Goal: Navigation & Orientation: Find specific page/section

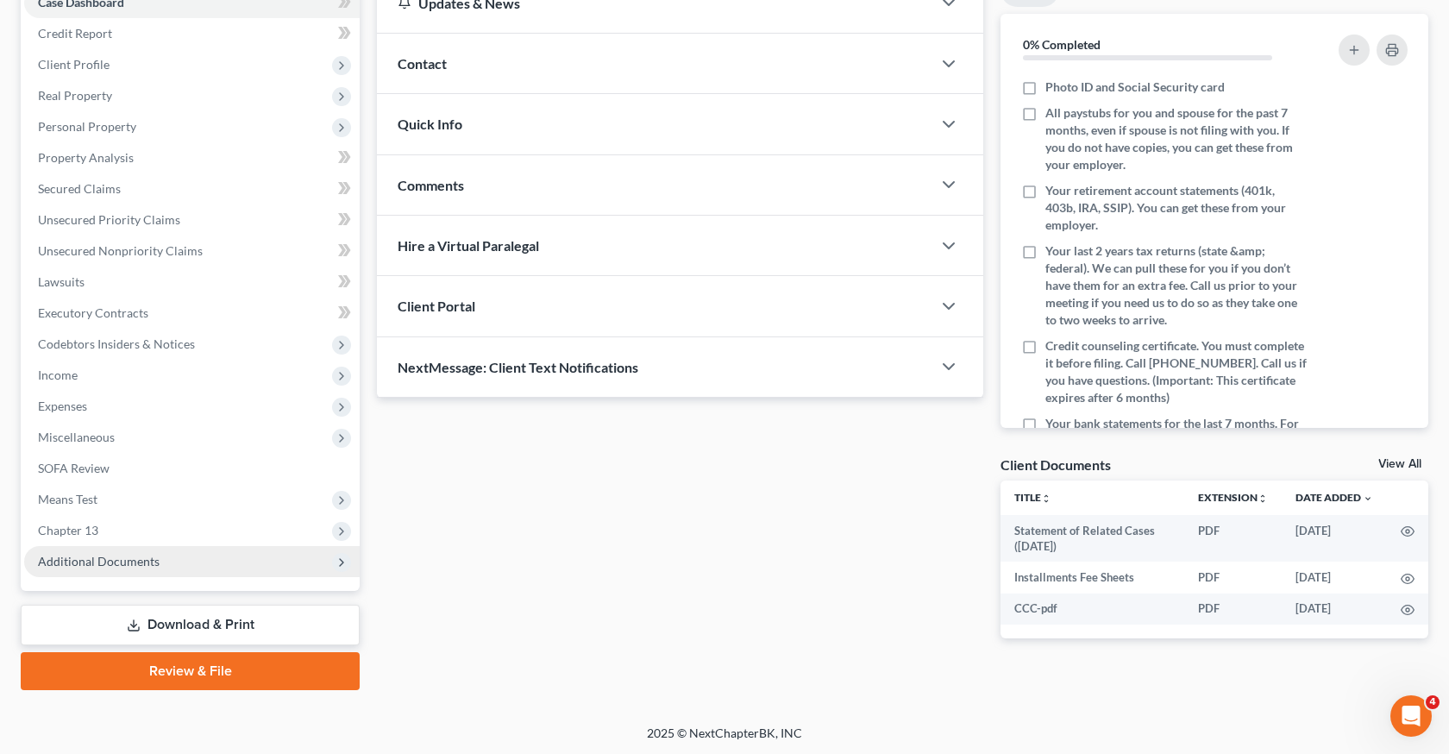
click at [195, 555] on span "Additional Documents" at bounding box center [192, 561] width 336 height 31
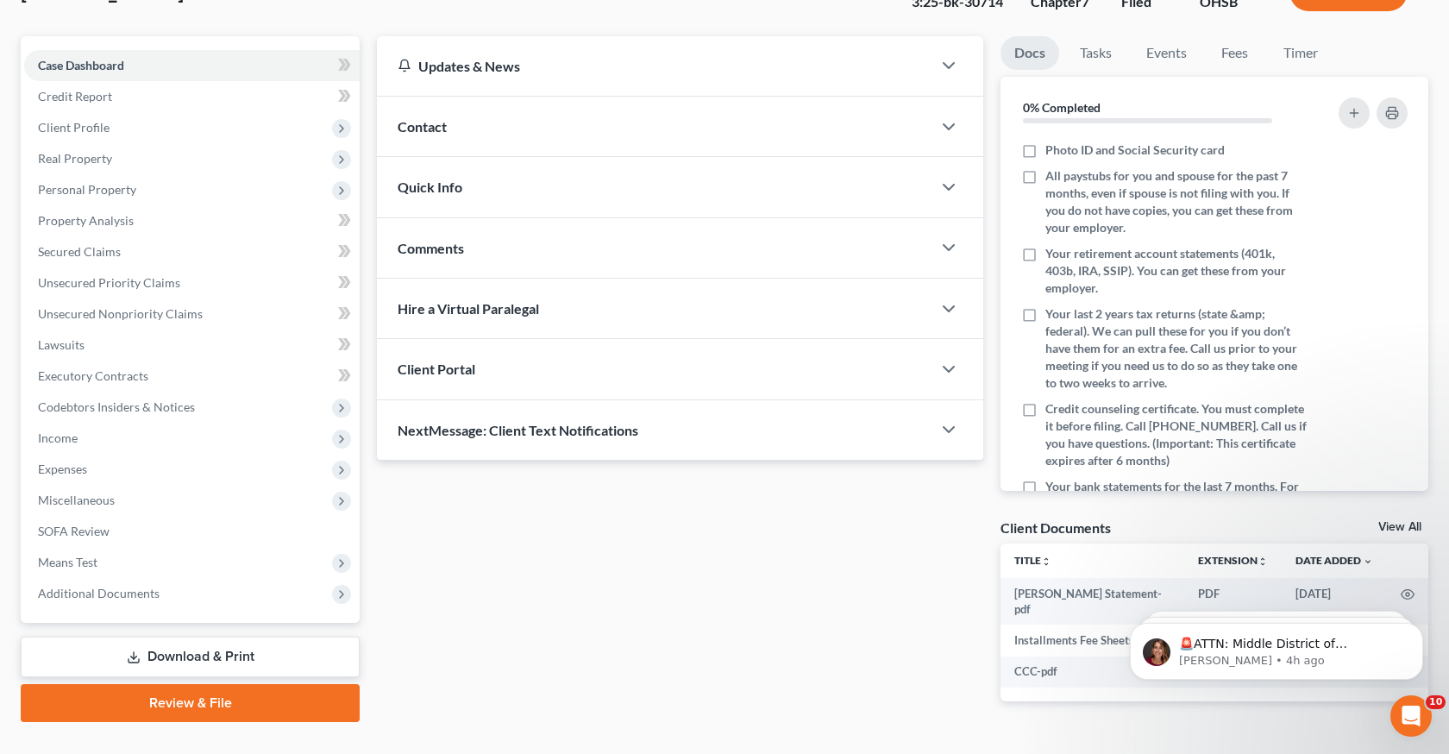
scroll to position [161, 0]
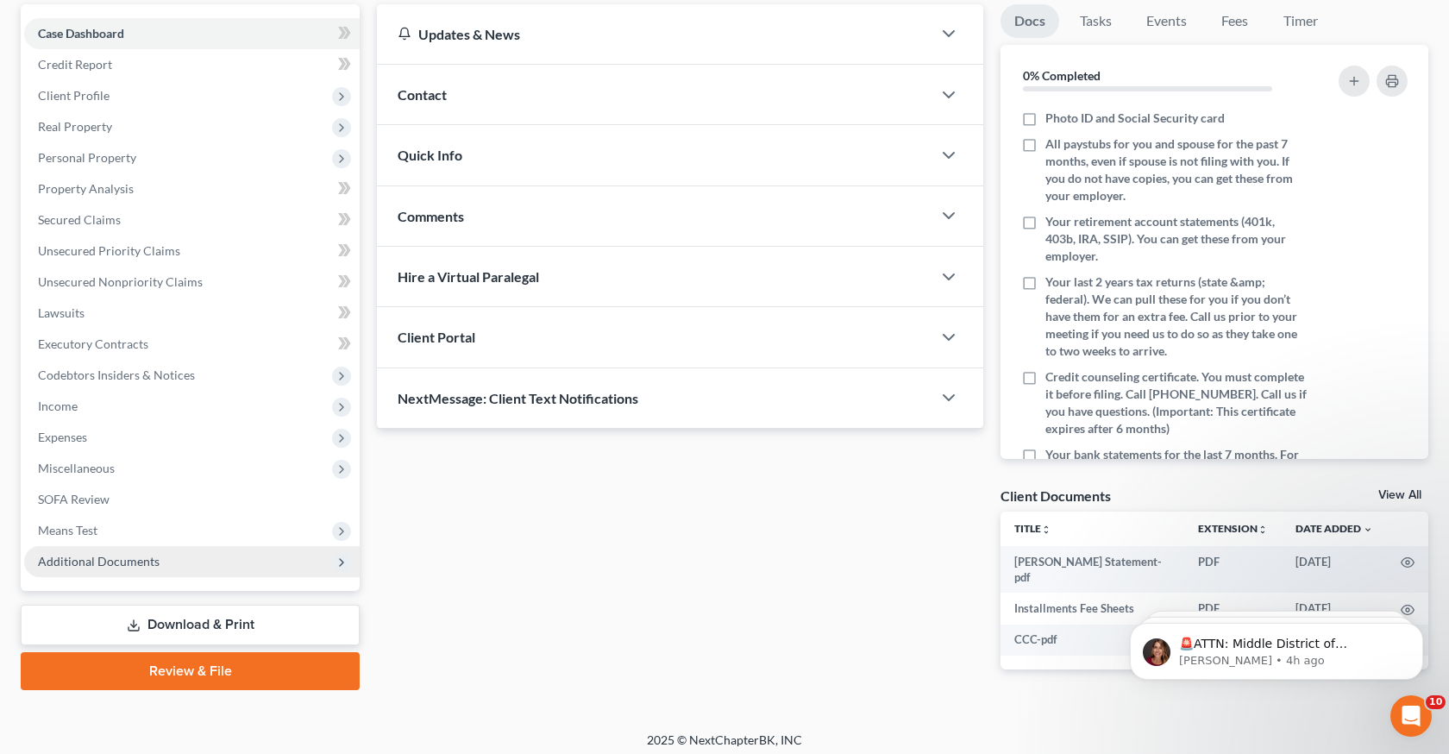
click at [142, 558] on span "Additional Documents" at bounding box center [99, 561] width 122 height 15
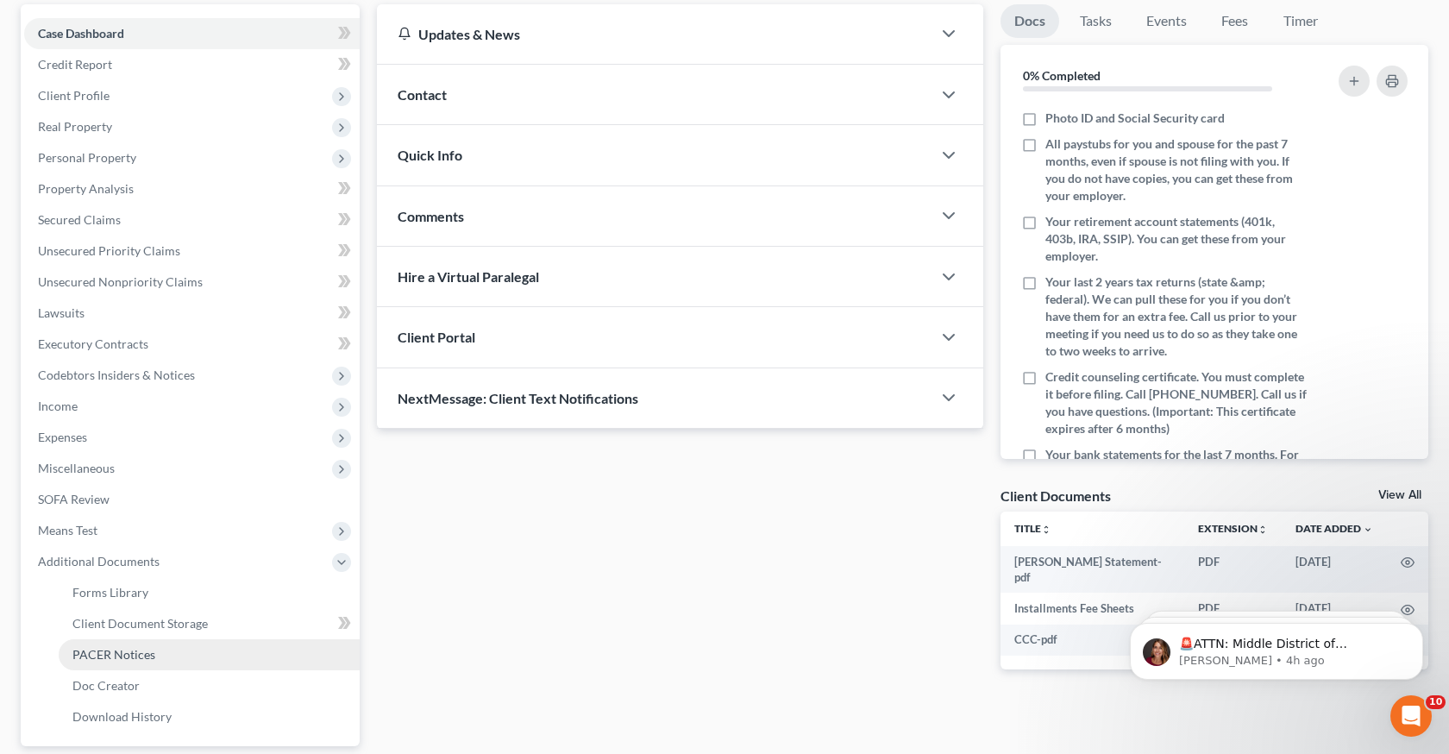
click at [166, 659] on link "PACER Notices" at bounding box center [209, 654] width 301 height 31
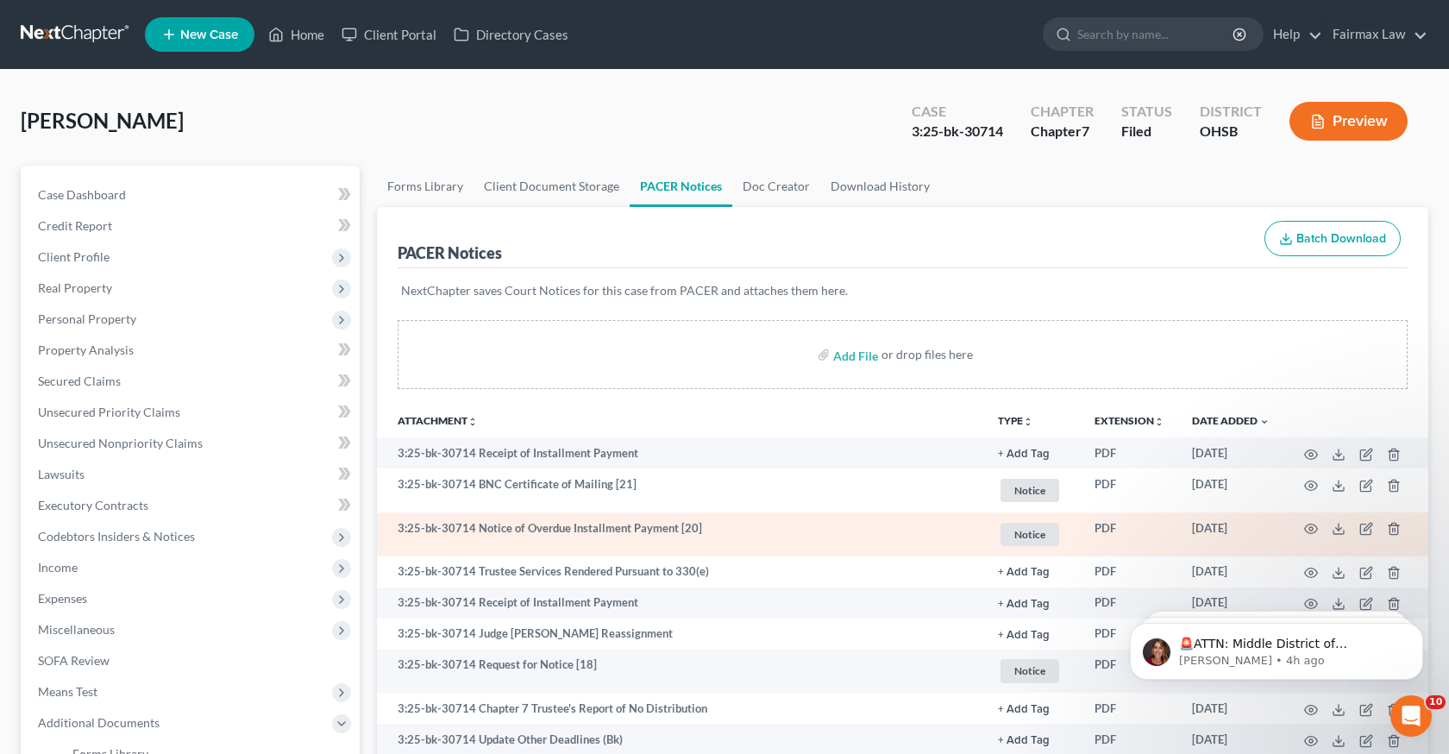
scroll to position [24, 0]
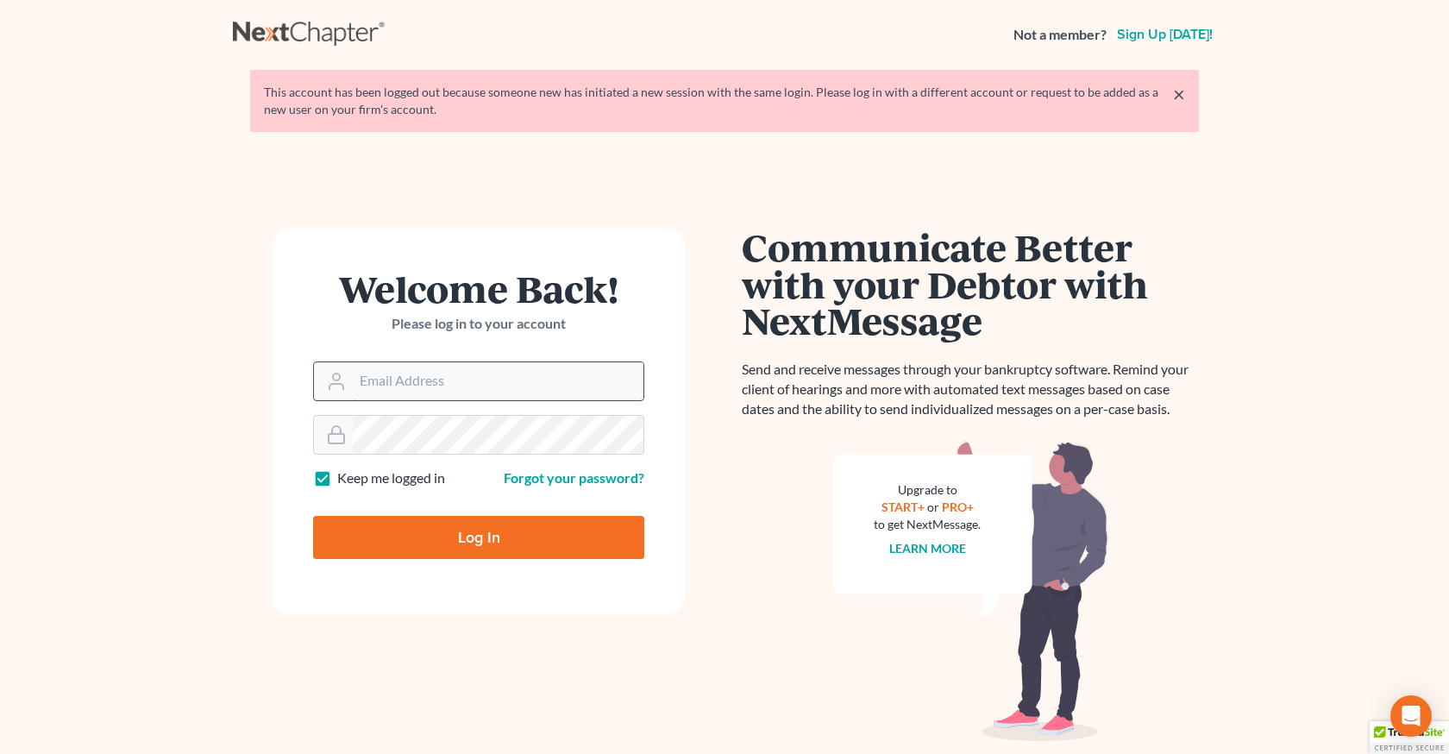
click at [455, 377] on input "Email Address" at bounding box center [498, 381] width 291 height 38
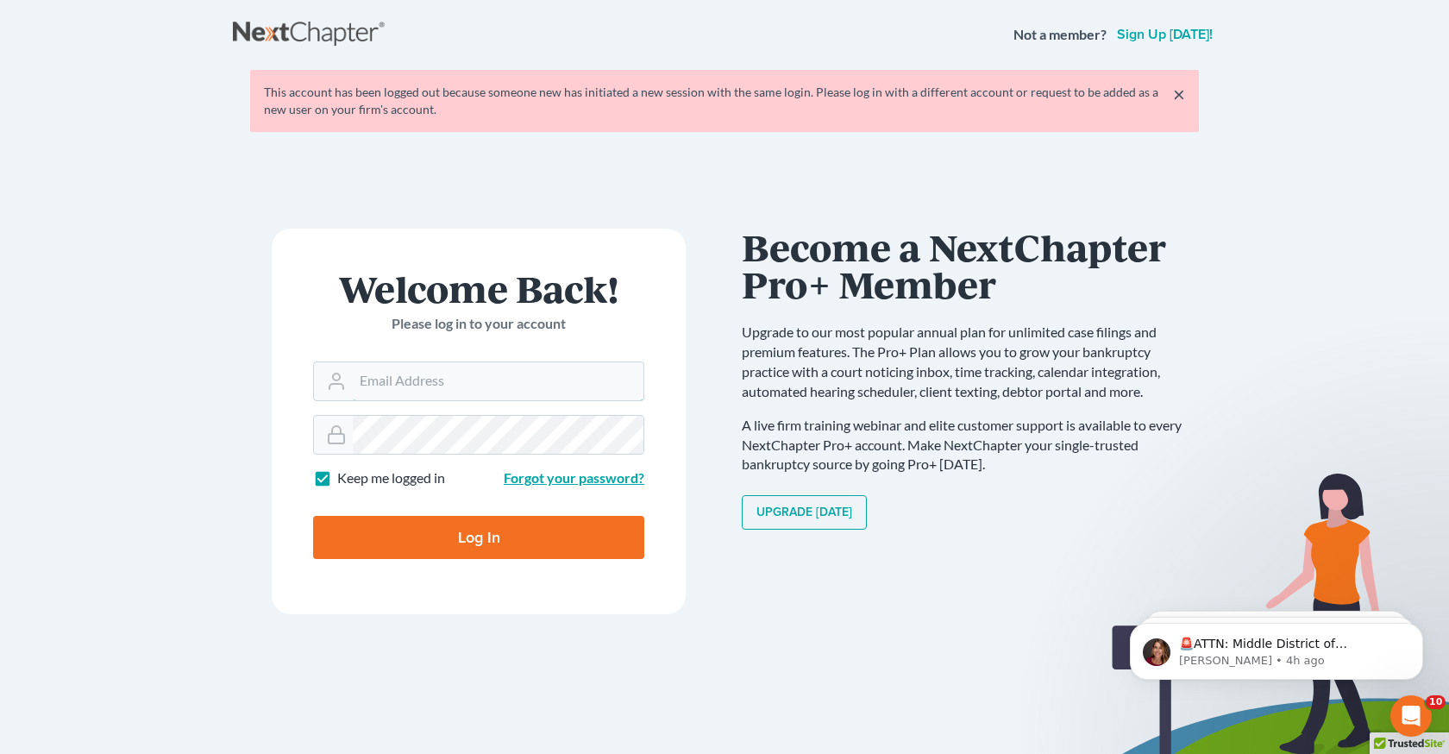
type input "paralegal2@fairmaxlaw.com"
click at [477, 532] on input "Log In" at bounding box center [478, 537] width 331 height 43
type input "Thinking..."
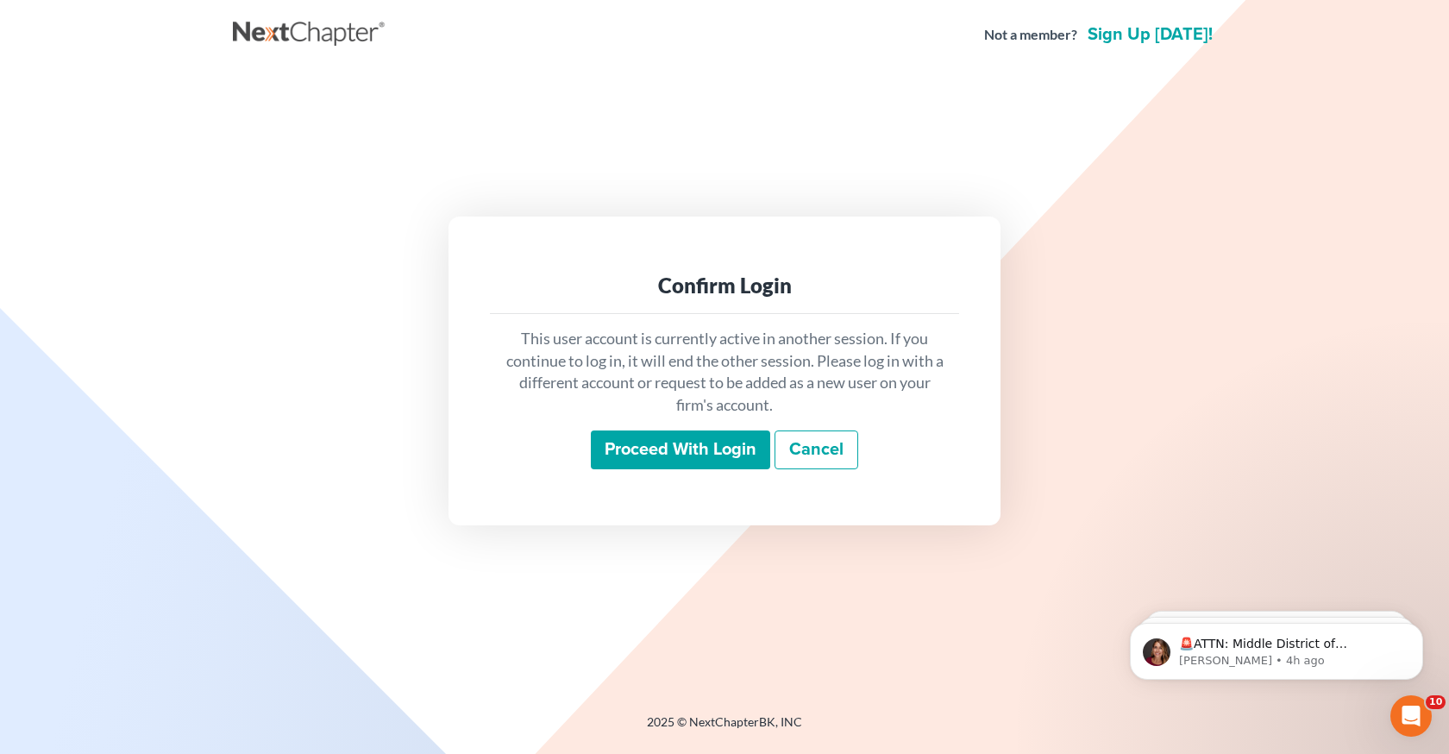
click at [733, 456] on input "Proceed with login" at bounding box center [680, 450] width 179 height 40
